Goal: Check status: Check status

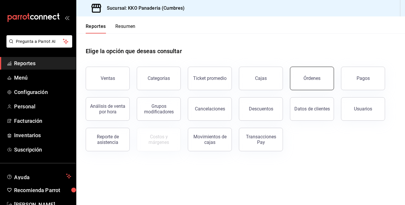
click at [321, 81] on button "Órdenes" at bounding box center [312, 78] width 44 height 23
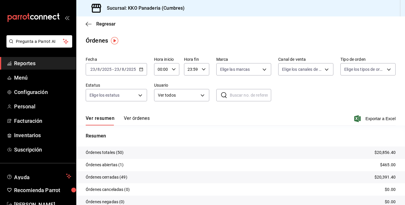
click at [27, 63] on span "Reportes" at bounding box center [42, 63] width 57 height 8
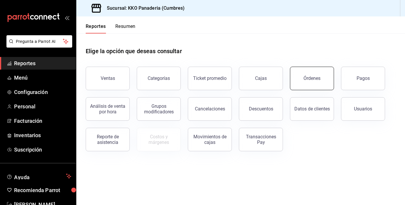
click at [320, 70] on button "Órdenes" at bounding box center [312, 78] width 44 height 23
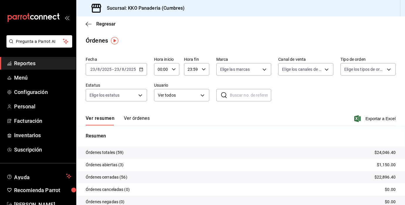
click at [24, 62] on span "Reportes" at bounding box center [42, 63] width 57 height 8
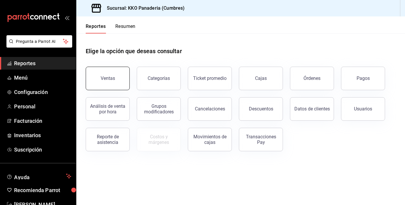
click at [108, 83] on button "Ventas" at bounding box center [108, 78] width 44 height 23
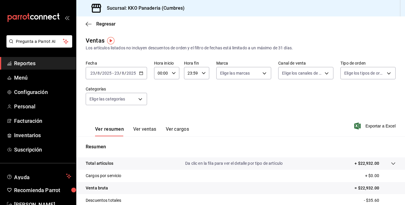
click at [26, 62] on span "Reportes" at bounding box center [42, 63] width 57 height 8
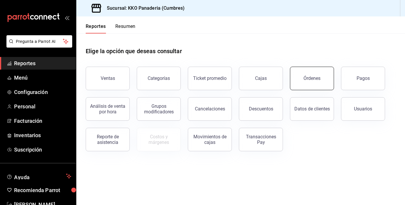
click at [317, 74] on button "Órdenes" at bounding box center [312, 78] width 44 height 23
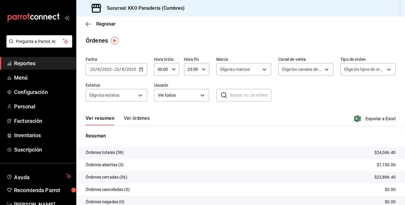
click at [135, 118] on button "Ver órdenes" at bounding box center [137, 120] width 26 height 10
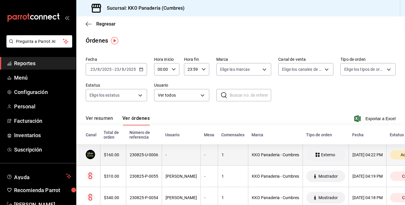
click at [117, 155] on div "$160.00" at bounding box center [113, 154] width 19 height 5
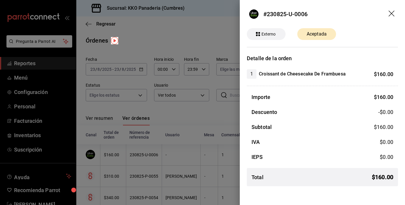
click at [166, 164] on div at bounding box center [202, 102] width 405 height 205
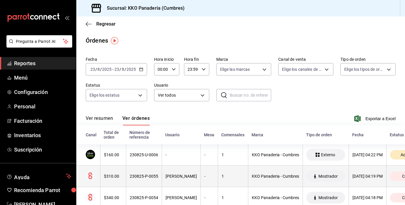
click at [118, 177] on div "$310.00" at bounding box center [113, 176] width 19 height 5
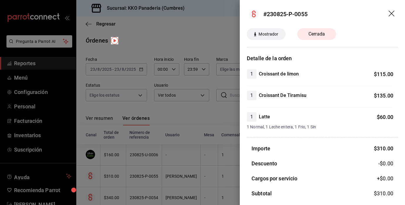
click at [168, 174] on div at bounding box center [202, 102] width 405 height 205
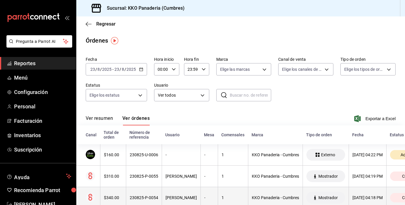
scroll to position [19, 0]
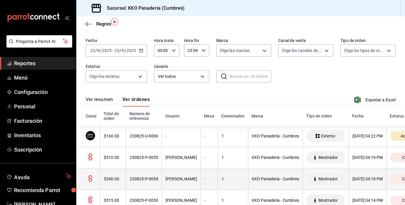
click at [111, 180] on div "$340.00" at bounding box center [113, 179] width 19 height 5
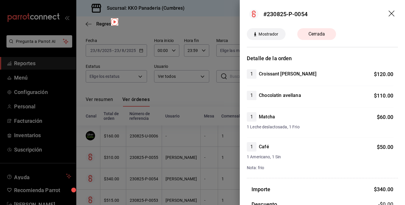
click at [181, 173] on div at bounding box center [202, 102] width 405 height 205
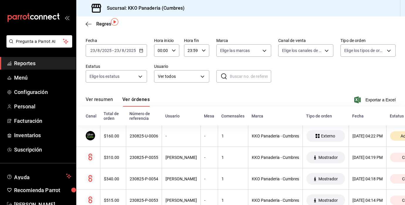
click at [30, 64] on span "Reportes" at bounding box center [42, 63] width 57 height 8
